Goal: Transaction & Acquisition: Purchase product/service

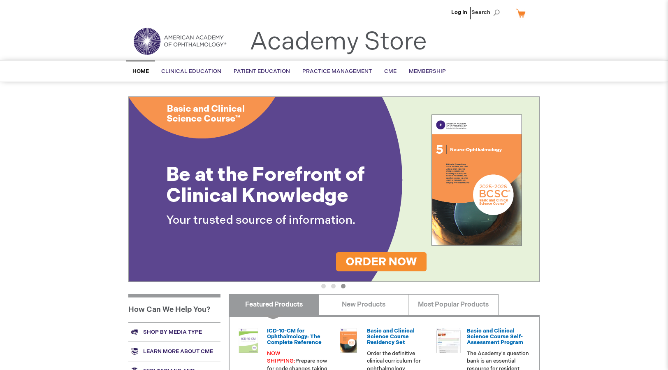
scroll to position [209, 0]
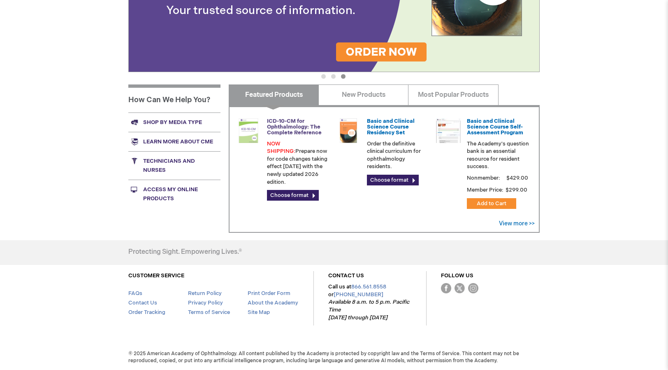
click at [289, 126] on link "ICD-10-CM for Ophthalmology: The Complete Reference" at bounding box center [294, 127] width 55 height 19
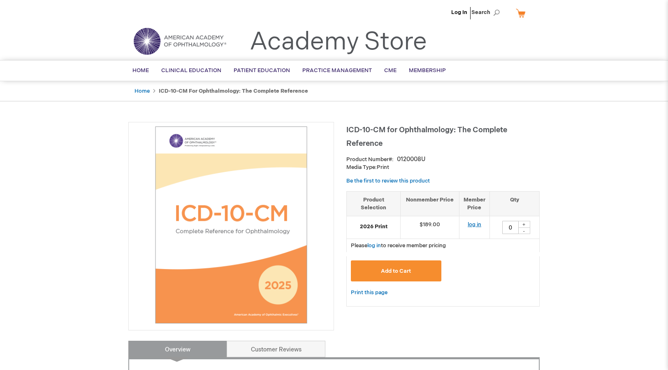
click at [480, 223] on link "log in" at bounding box center [475, 224] width 14 height 7
click at [524, 223] on div "+" at bounding box center [524, 224] width 12 height 7
type input "1"
click at [400, 268] on span "Add to Cart" at bounding box center [396, 271] width 30 height 7
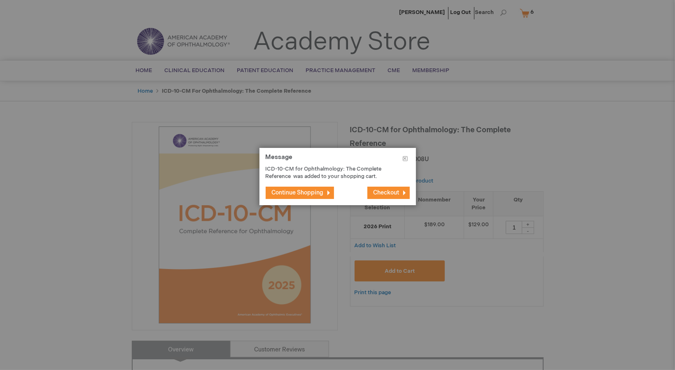
click at [306, 191] on span "Continue Shopping" at bounding box center [298, 192] width 52 height 7
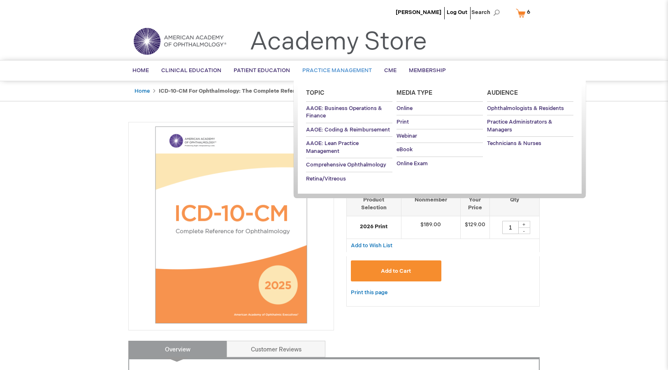
click at [339, 70] on span "Practice Management" at bounding box center [338, 70] width 70 height 7
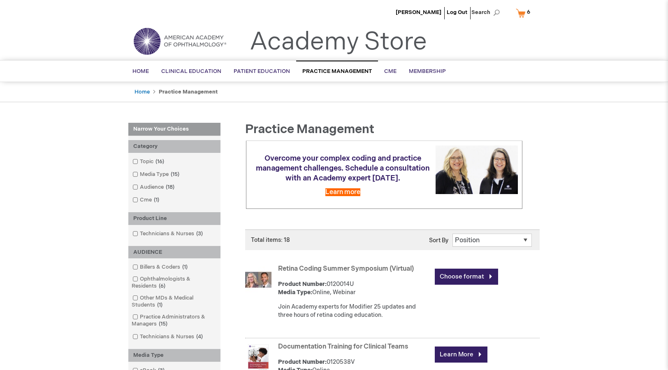
click at [168, 265] on link "Billers & Coders 1 item" at bounding box center [160, 267] width 61 height 8
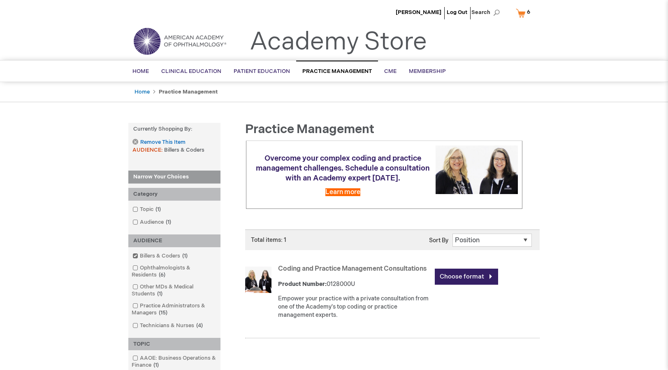
scroll to position [187, 0]
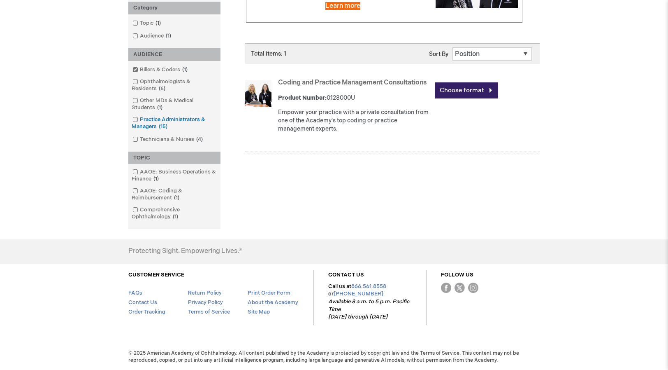
click at [180, 116] on link "Practice Administrators & Managers 15 items" at bounding box center [174, 123] width 88 height 15
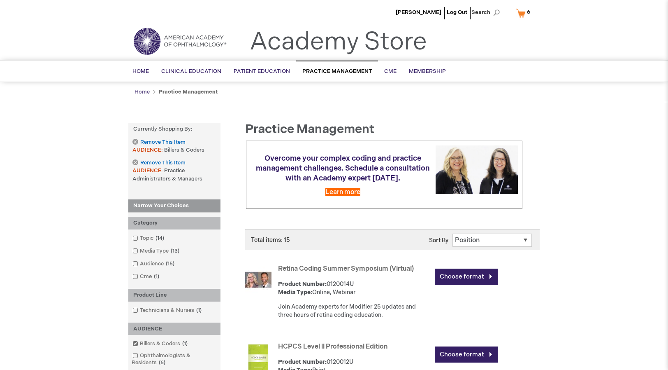
click at [141, 91] on link "Home" at bounding box center [142, 91] width 15 height 7
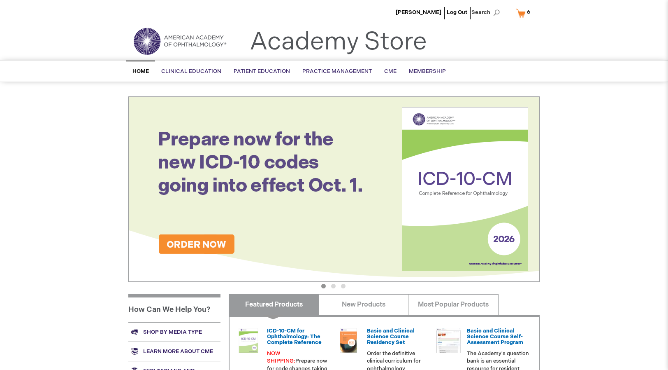
scroll to position [209, 0]
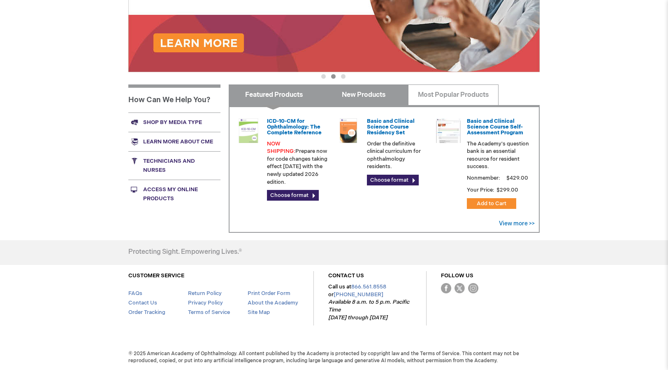
click at [377, 99] on link "New Products" at bounding box center [364, 94] width 90 height 21
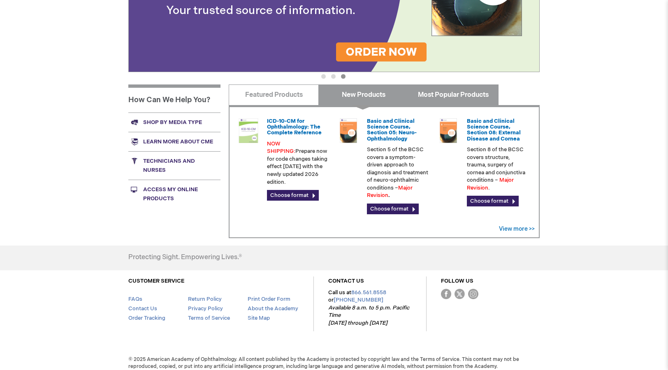
click at [442, 102] on link "Most Popular Products" at bounding box center [453, 94] width 90 height 21
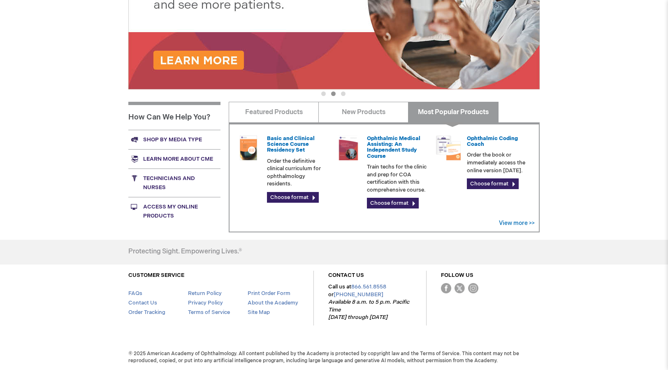
scroll to position [0, 0]
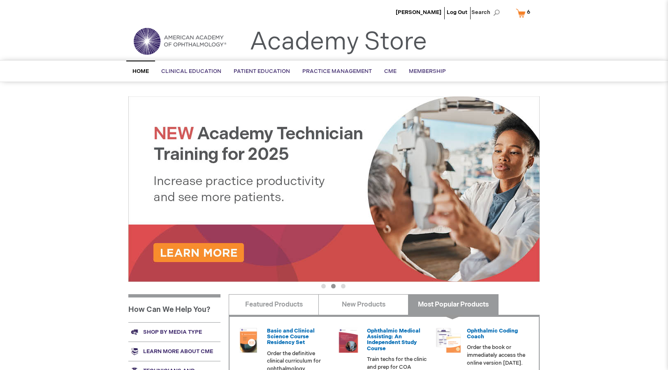
click at [524, 12] on link "My Cart 6 6 items" at bounding box center [524, 13] width 21 height 14
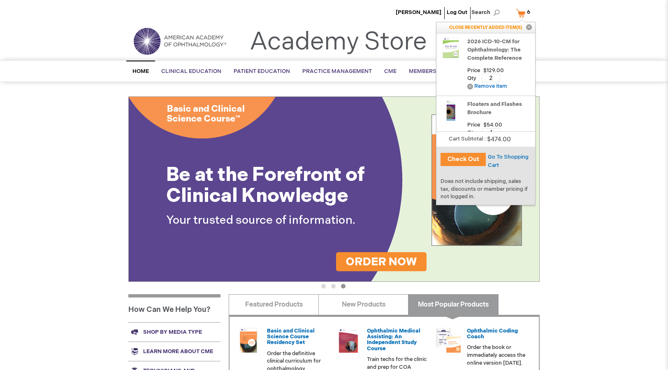
click at [466, 160] on button "Check Out" at bounding box center [463, 159] width 45 height 13
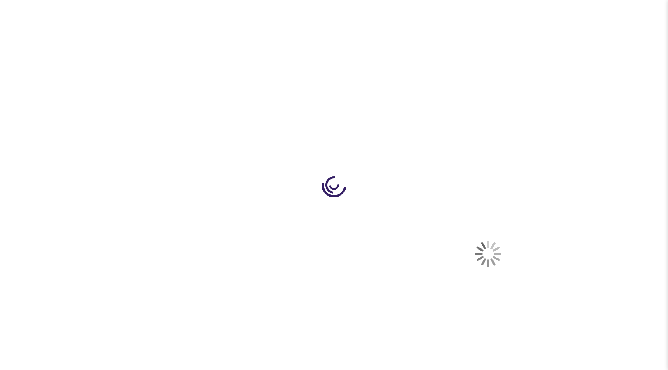
select select "US"
select select "61"
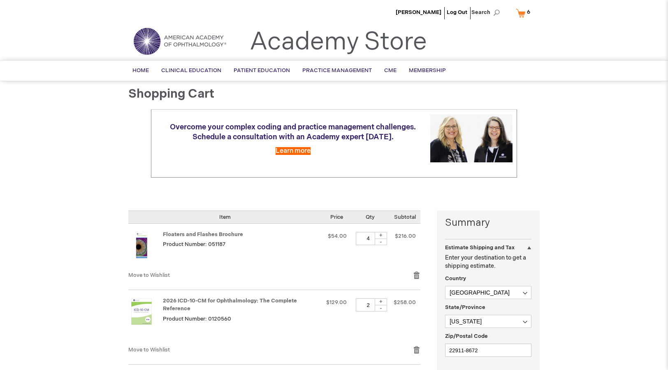
click at [381, 310] on div "-" at bounding box center [381, 308] width 12 height 7
type input "1"
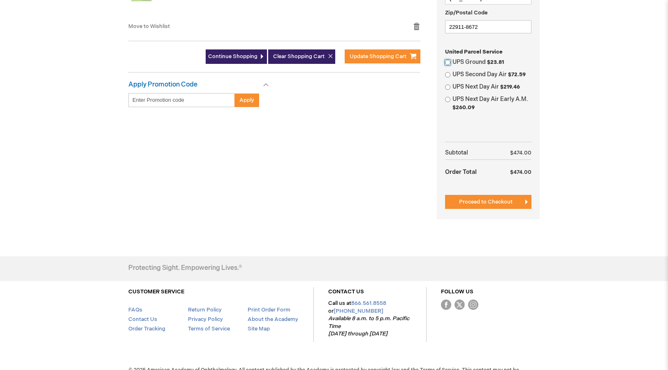
click at [448, 60] on input "UPS Ground $23.81" at bounding box center [447, 62] width 5 height 5
radio input "true"
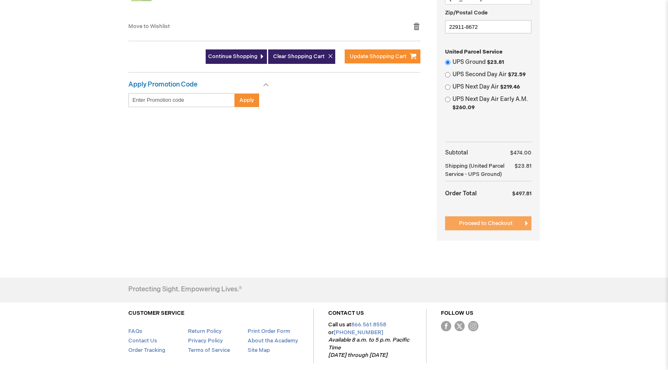
click at [478, 226] on span "Proceed to Checkout" at bounding box center [486, 223] width 54 height 7
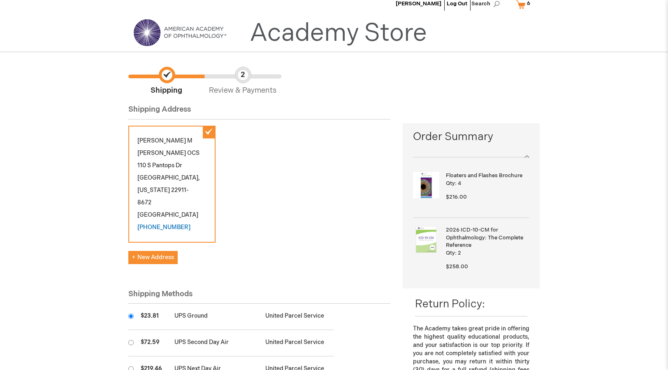
scroll to position [332, 0]
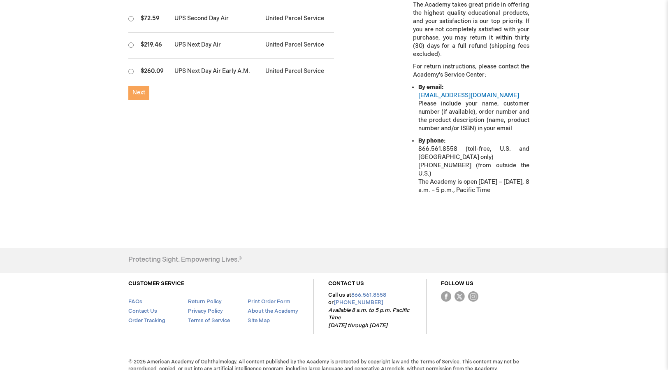
click at [140, 89] on span "Next" at bounding box center [139, 92] width 13 height 7
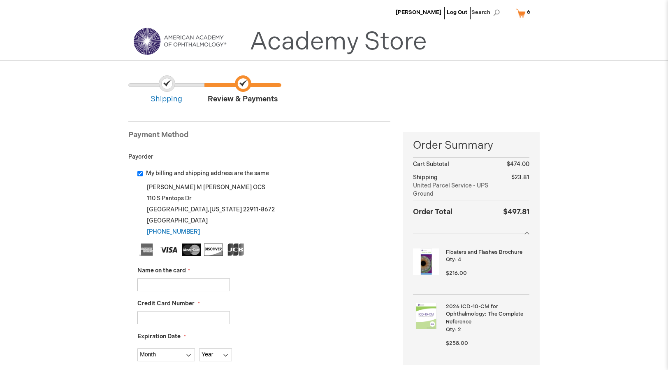
click at [156, 288] on input "Name on the card" at bounding box center [183, 284] width 93 height 13
click at [326, 268] on div "Name on the card" at bounding box center [263, 278] width 253 height 25
drag, startPoint x: 139, startPoint y: 284, endPoint x: 143, endPoint y: 288, distance: 6.1
click at [139, 284] on input "Name on the card" at bounding box center [183, 284] width 93 height 13
click at [179, 285] on input "Dawn" at bounding box center [183, 284] width 93 height 13
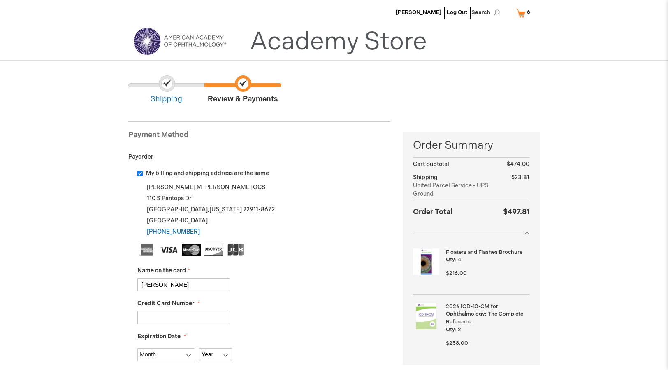
type input "[PERSON_NAME]"
click at [142, 318] on input "Credit Card Number" at bounding box center [183, 317] width 93 height 13
type input "377972270421014"
click at [187, 356] on select "Month 01 - January 02 - February 03 - March 04 - April 05 - May 06 - June 07 - …" at bounding box center [166, 354] width 58 height 13
select select "8"
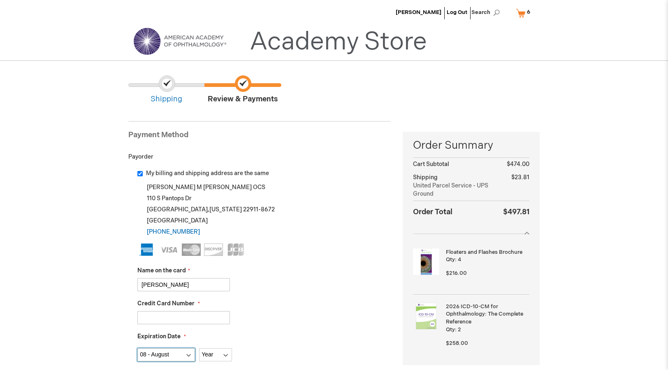
click at [137, 348] on select "Month 01 - January 02 - February 03 - March 04 - April 05 - May 06 - June 07 - …" at bounding box center [166, 354] width 58 height 13
click at [223, 357] on select "Year 2025 2026 2027 2028 2029 2030 2031 2032 2033 2034 2035" at bounding box center [215, 354] width 33 height 13
select select "2029"
click at [199, 348] on select "Year 2025 2026 2027 2028 2029 2030 2031 2032 2033 2034 2035" at bounding box center [215, 354] width 33 height 13
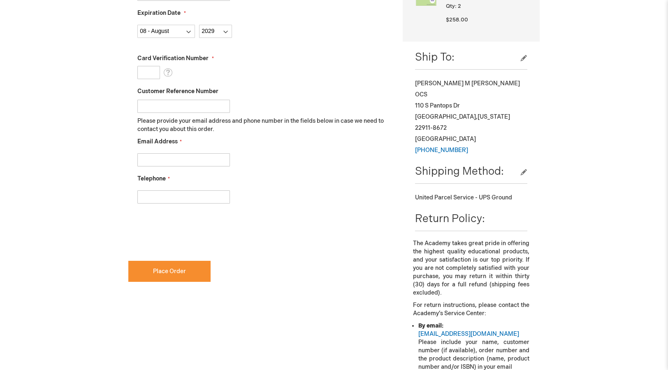
click at [140, 73] on input "Card Verification Number" at bounding box center [148, 72] width 23 height 13
type input "7941"
click at [239, 186] on div at bounding box center [263, 194] width 253 height 17
click at [146, 156] on input "Email Address" at bounding box center [183, 159] width 93 height 13
type input "dmw1228@yahoo.com"
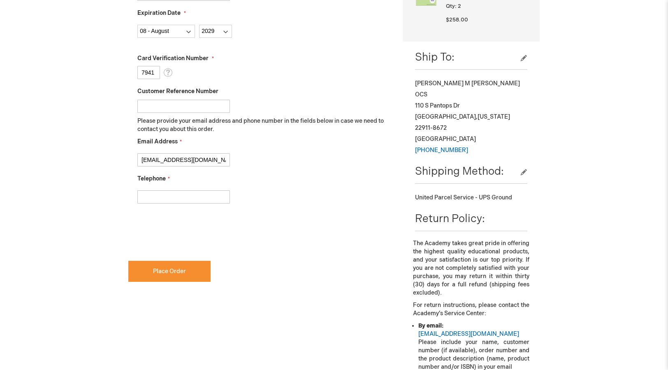
click at [141, 197] on input "Telephone" at bounding box center [183, 196] width 93 height 13
type input "[PHONE_NUMBER]"
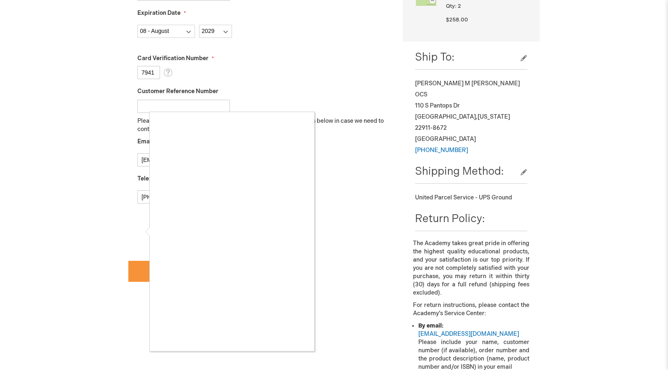
checkbox input "true"
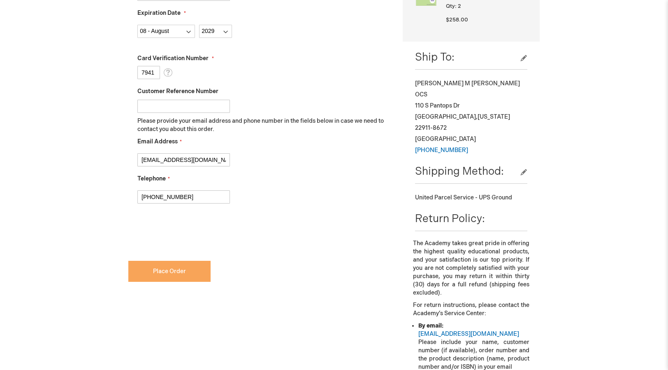
click at [171, 272] on span "Place Order" at bounding box center [169, 271] width 33 height 7
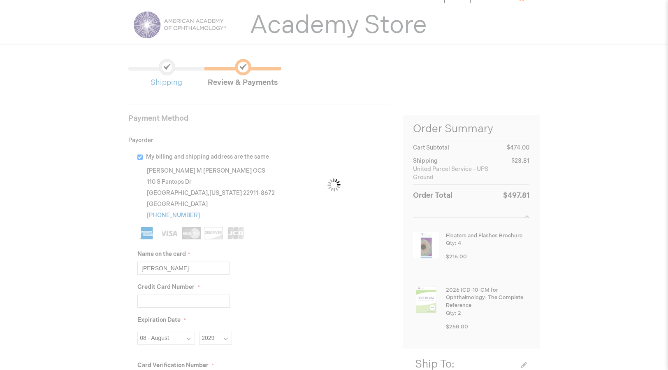
scroll to position [33, 0]
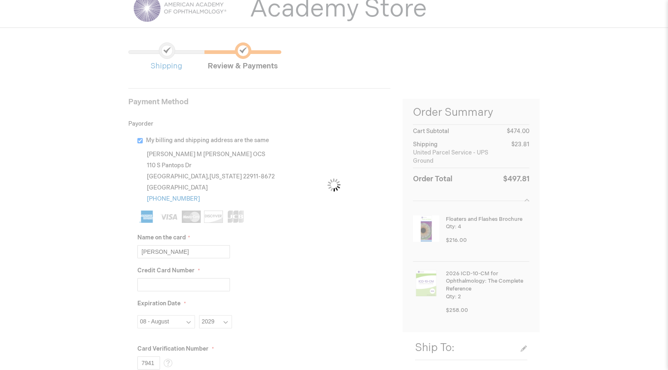
checkbox input "false"
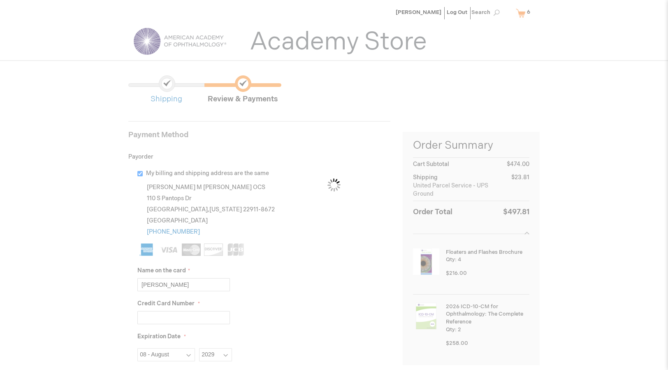
scroll to position [323, 0]
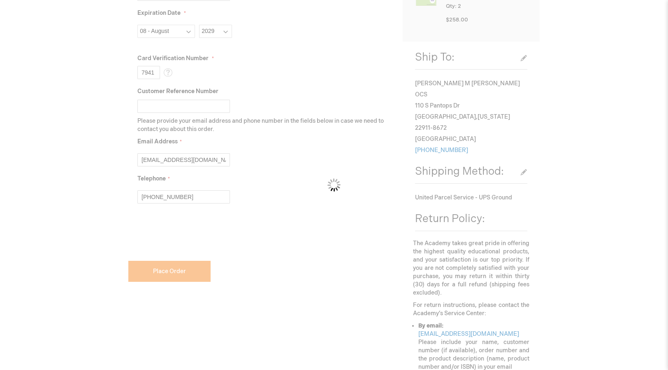
click at [136, 235] on div "Please wait..." at bounding box center [334, 185] width 668 height 370
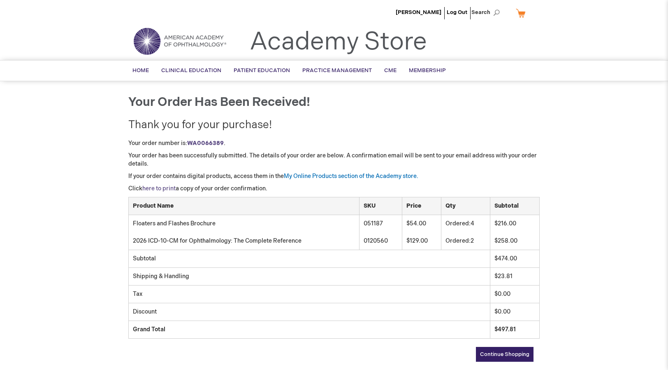
click at [156, 188] on link "here to print" at bounding box center [158, 188] width 33 height 7
click at [463, 10] on link "Log Out" at bounding box center [457, 12] width 21 height 7
